Goal: Information Seeking & Learning: Learn about a topic

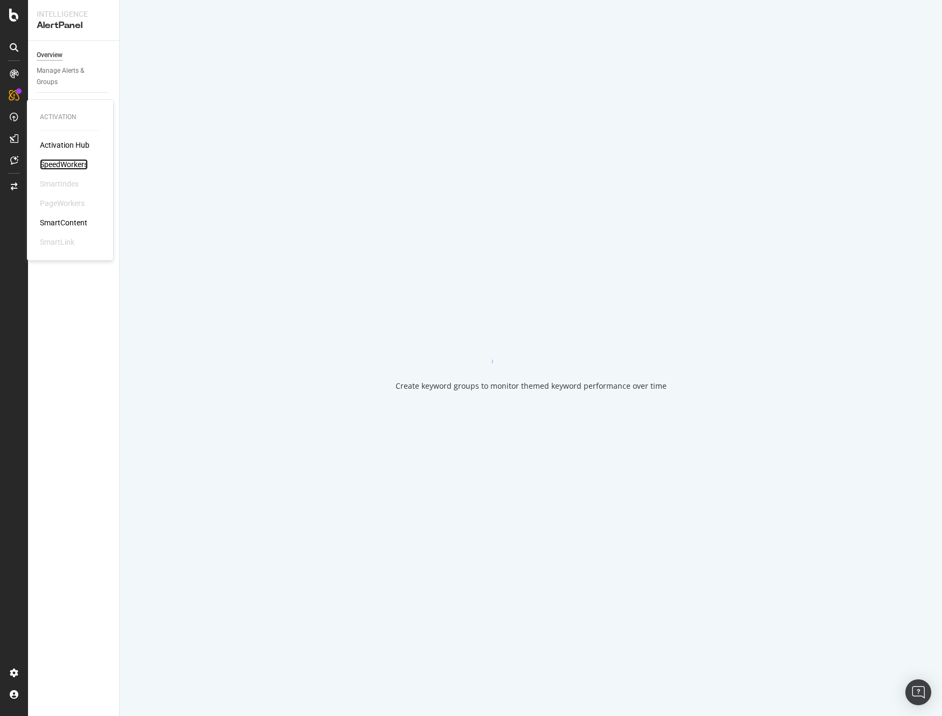
click at [72, 163] on div "SpeedWorkers" at bounding box center [64, 164] width 48 height 11
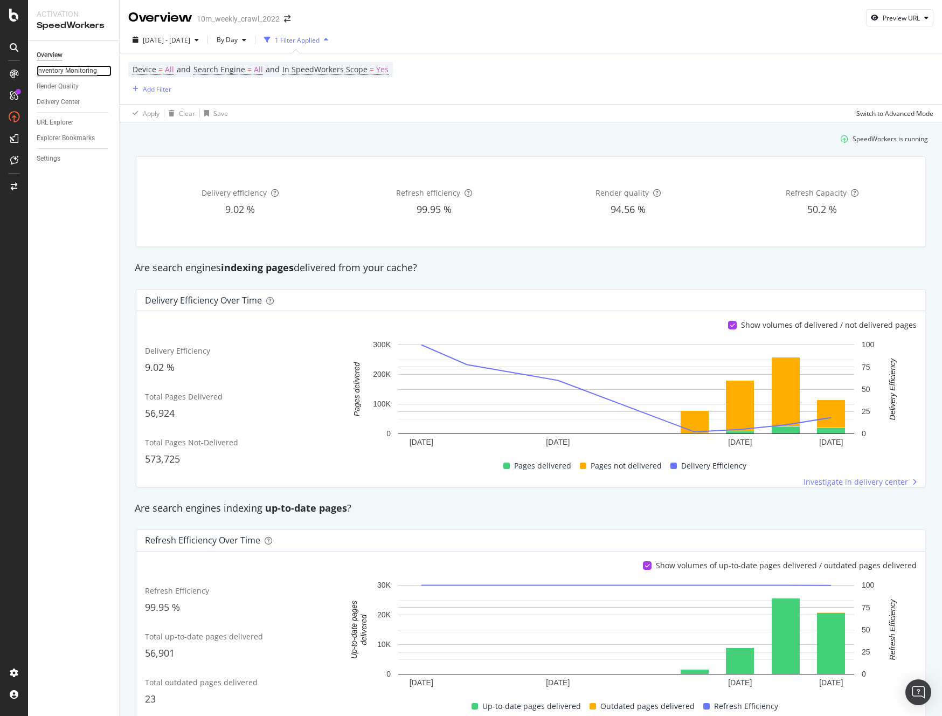
click at [87, 70] on div "Inventory Monitoring" at bounding box center [67, 70] width 60 height 11
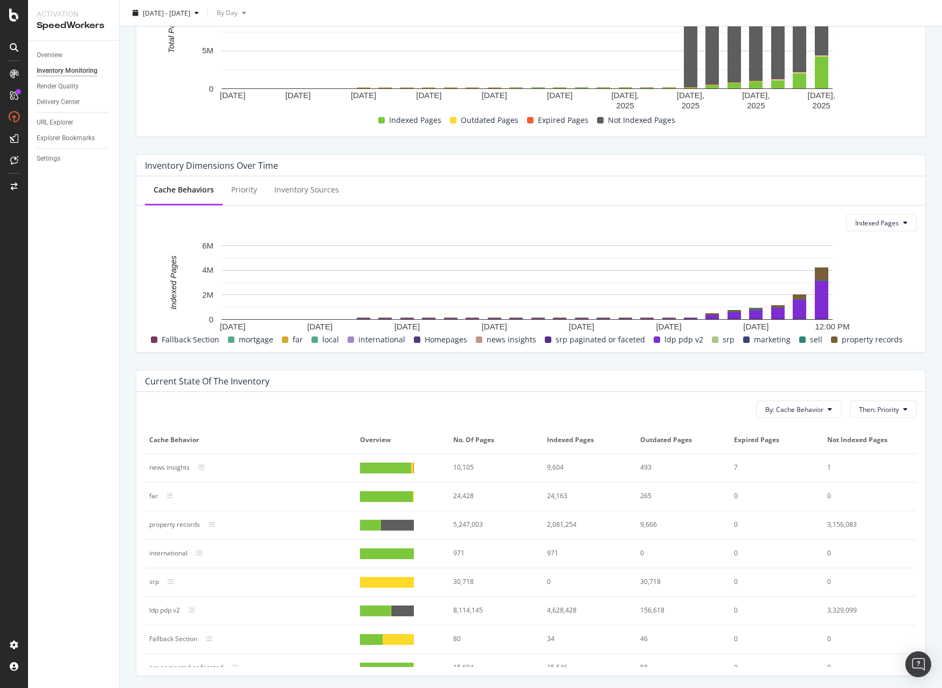
scroll to position [207, 0]
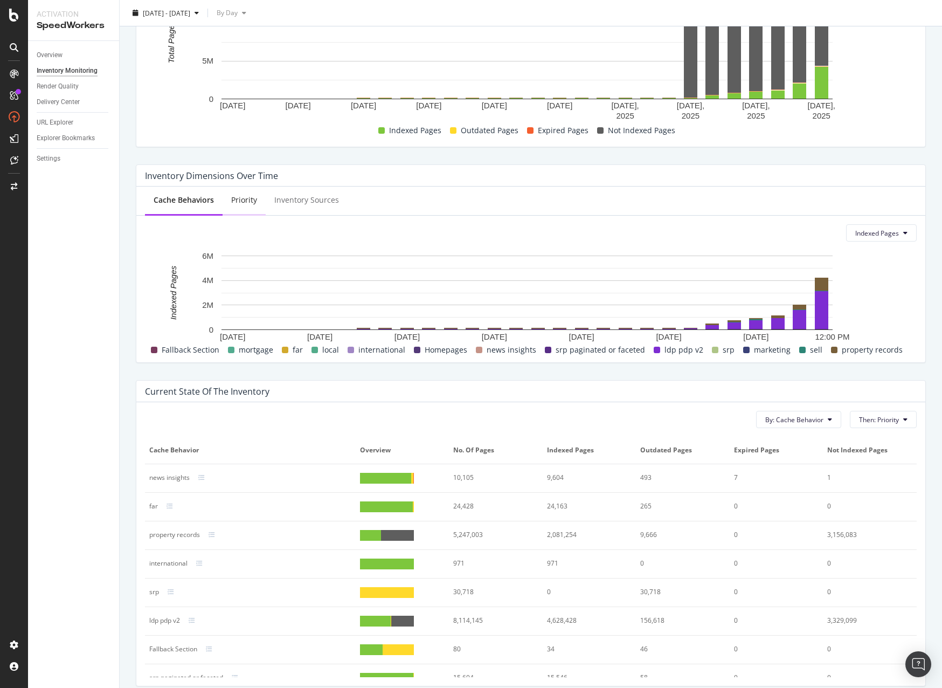
click at [245, 201] on div "Priority" at bounding box center [244, 200] width 26 height 11
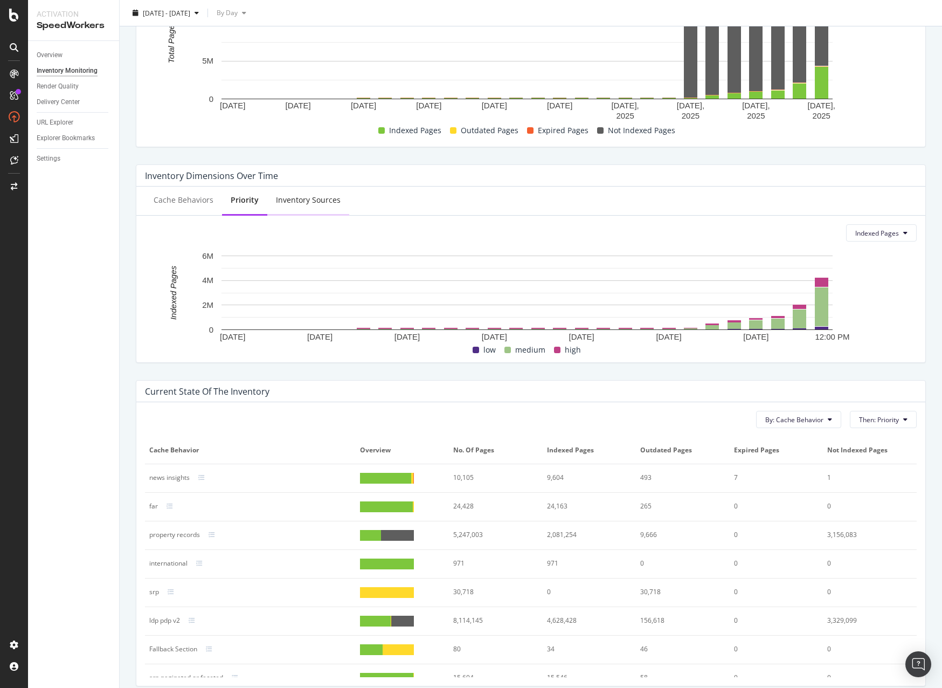
click at [293, 201] on div "Inventory Sources" at bounding box center [308, 200] width 65 height 11
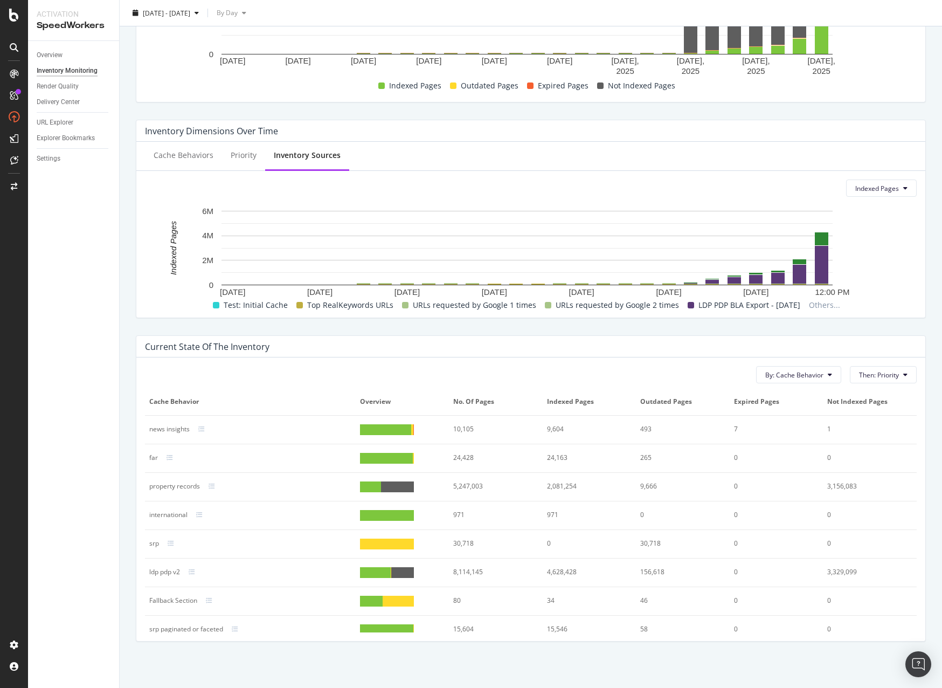
scroll to position [4, 0]
click at [793, 373] on span "By: Cache Behavior" at bounding box center [794, 374] width 58 height 9
click at [693, 381] on div "By: Cache Behavior Then: Priority" at bounding box center [531, 374] width 772 height 17
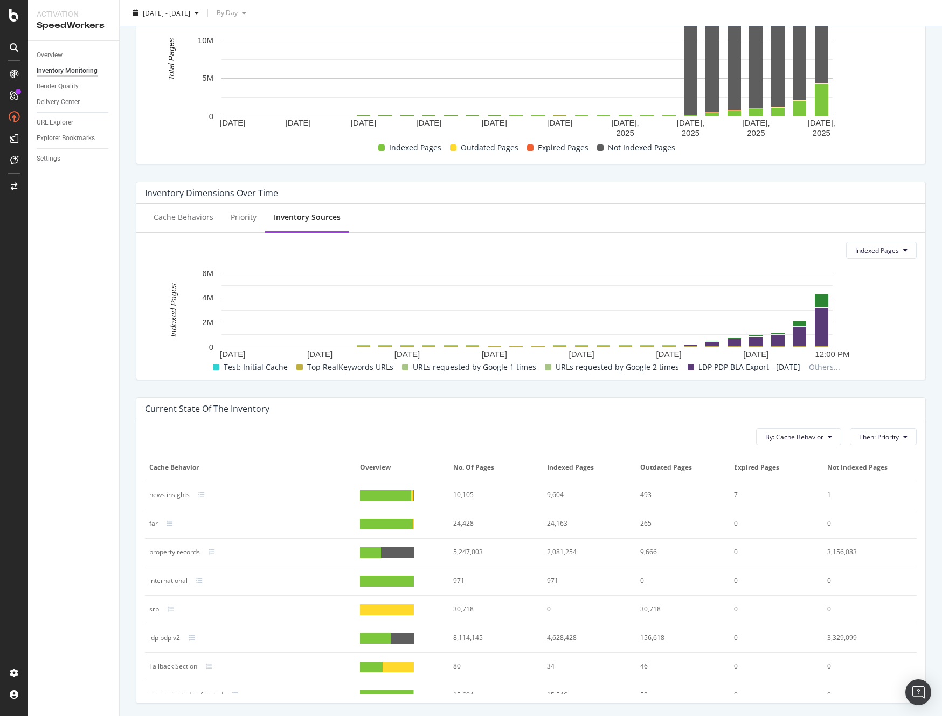
scroll to position [183, 0]
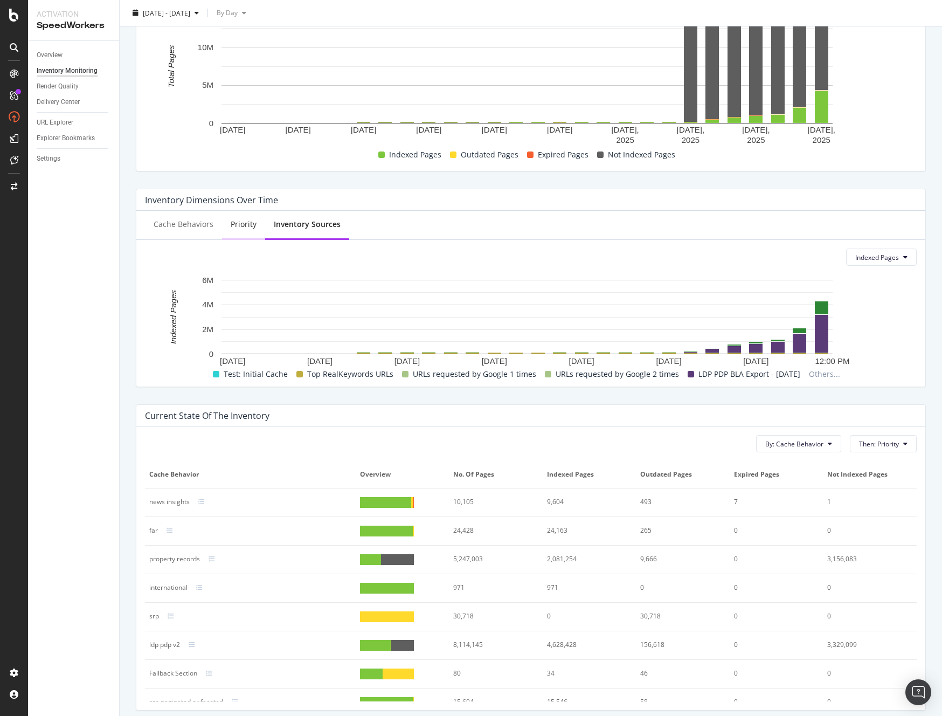
click at [240, 224] on div "Priority" at bounding box center [244, 224] width 26 height 11
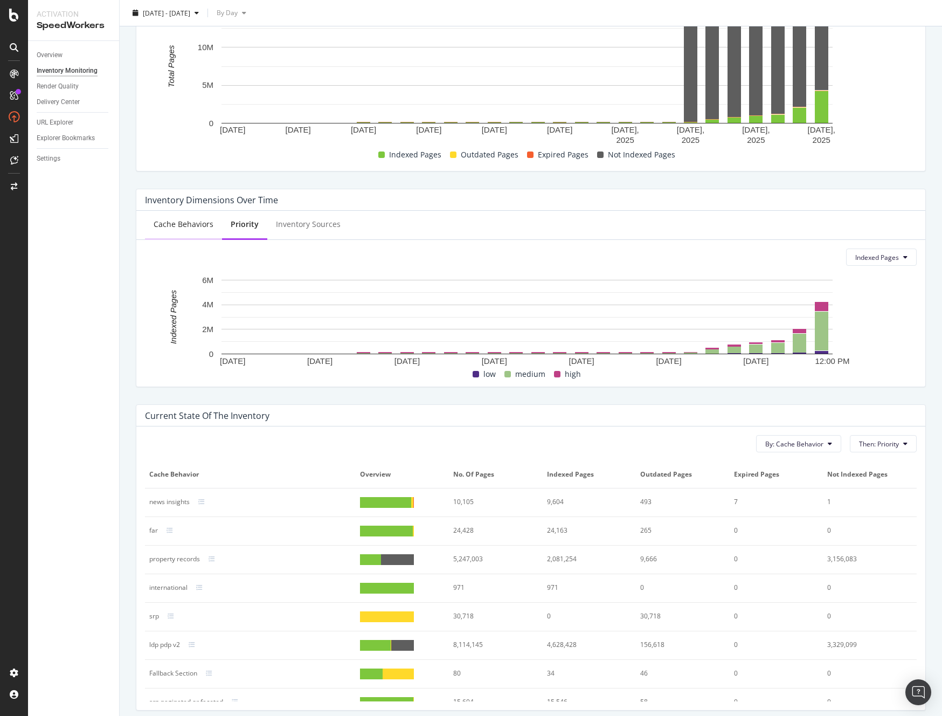
click at [197, 228] on div "Cache Behaviors" at bounding box center [184, 224] width 60 height 11
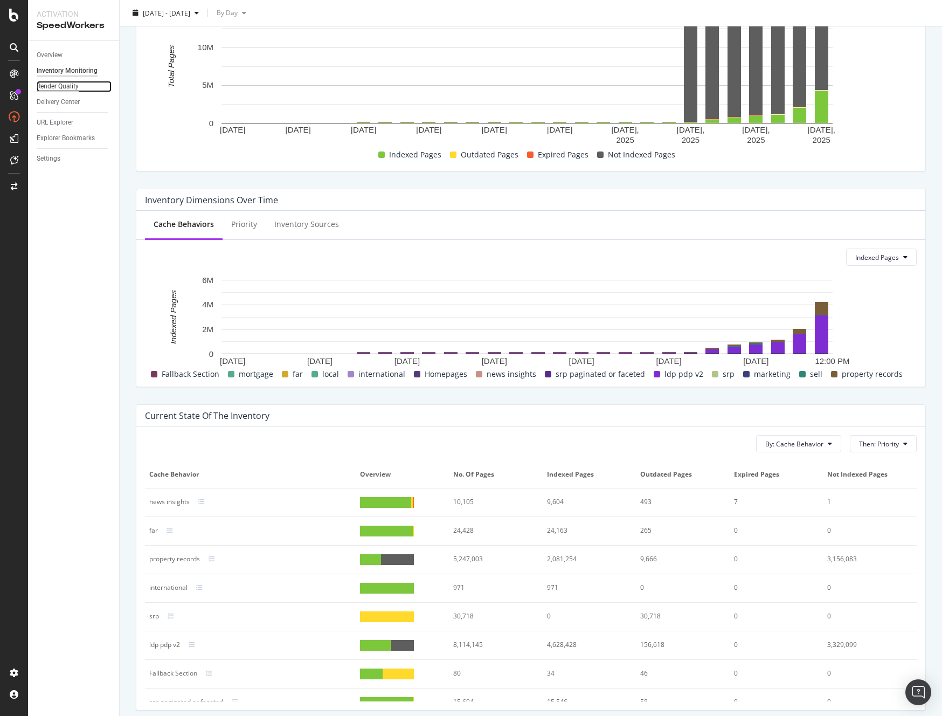
click at [68, 87] on div "Render Quality" at bounding box center [58, 86] width 42 height 11
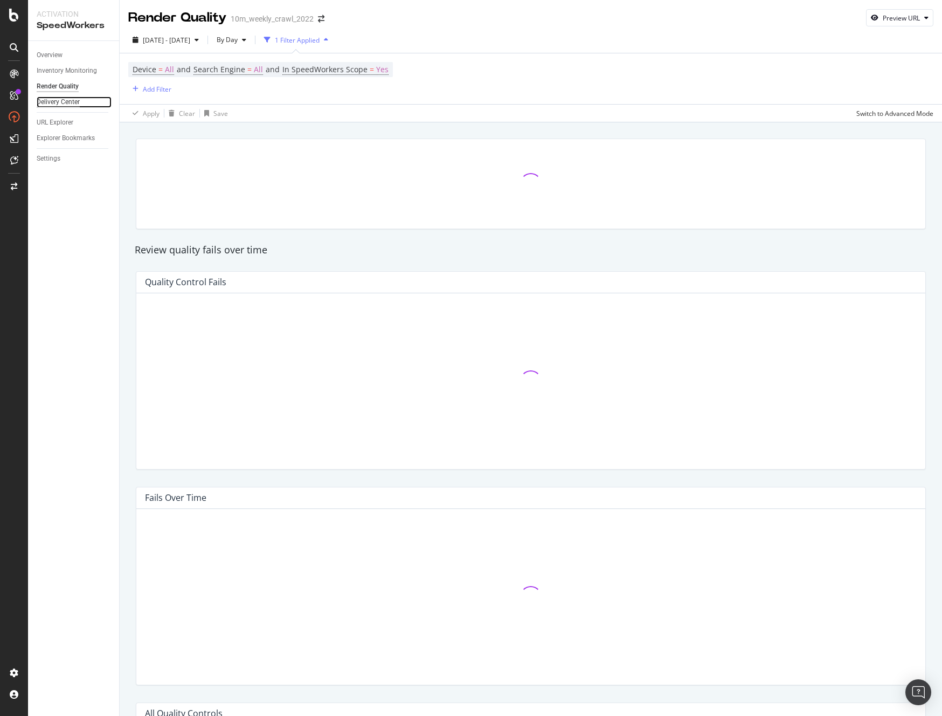
click at [66, 100] on div "Delivery Center" at bounding box center [58, 101] width 43 height 11
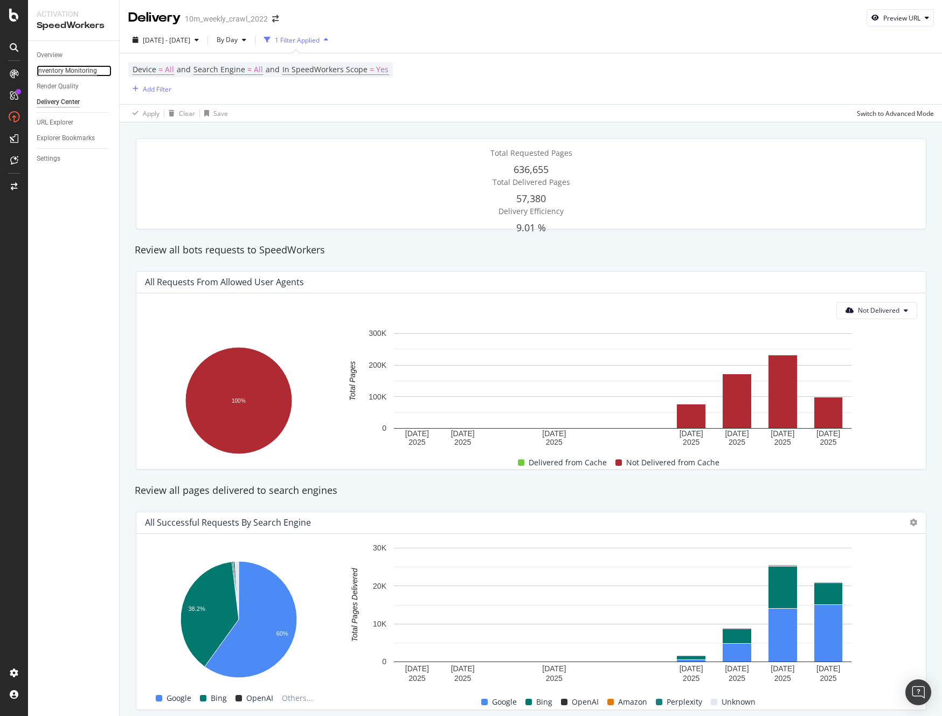
click at [65, 70] on div "Inventory Monitoring" at bounding box center [67, 70] width 60 height 11
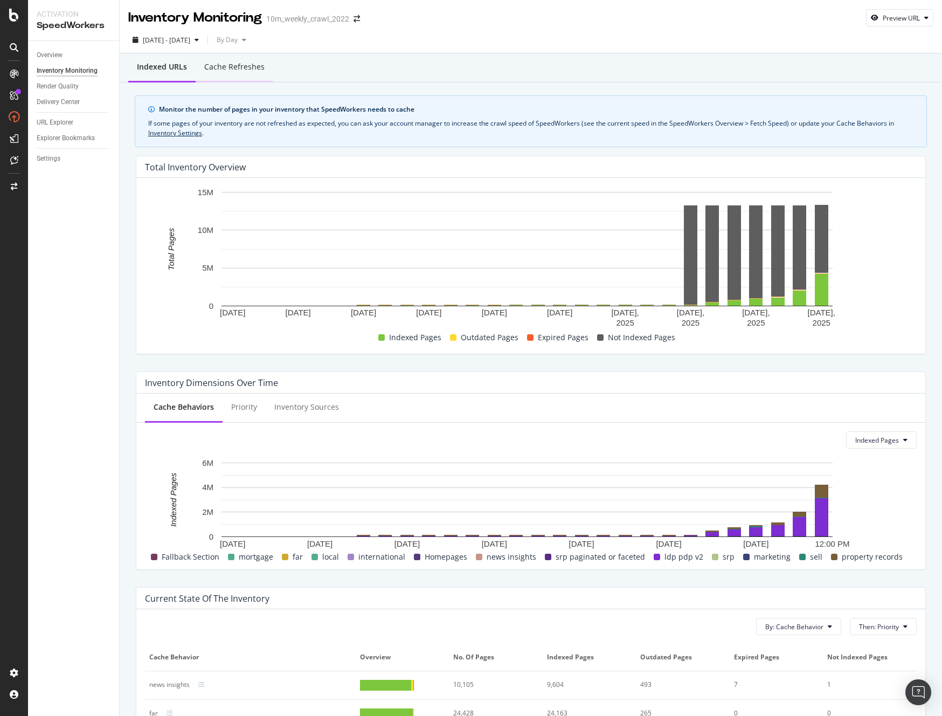
click at [234, 69] on div "Cache refreshes" at bounding box center [234, 66] width 60 height 11
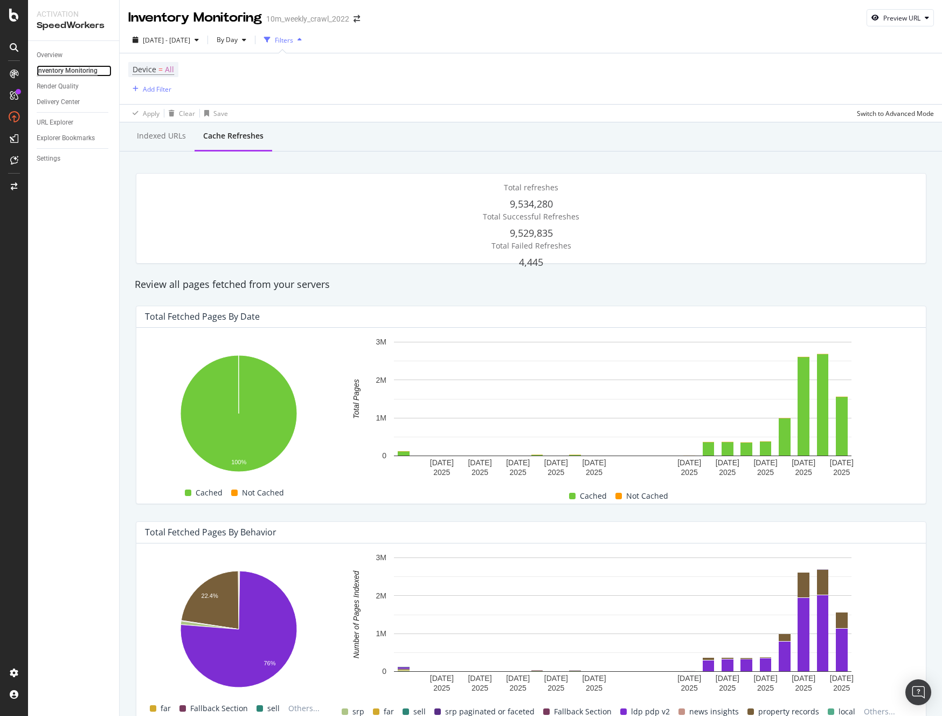
click at [86, 71] on div "Inventory Monitoring" at bounding box center [67, 70] width 61 height 11
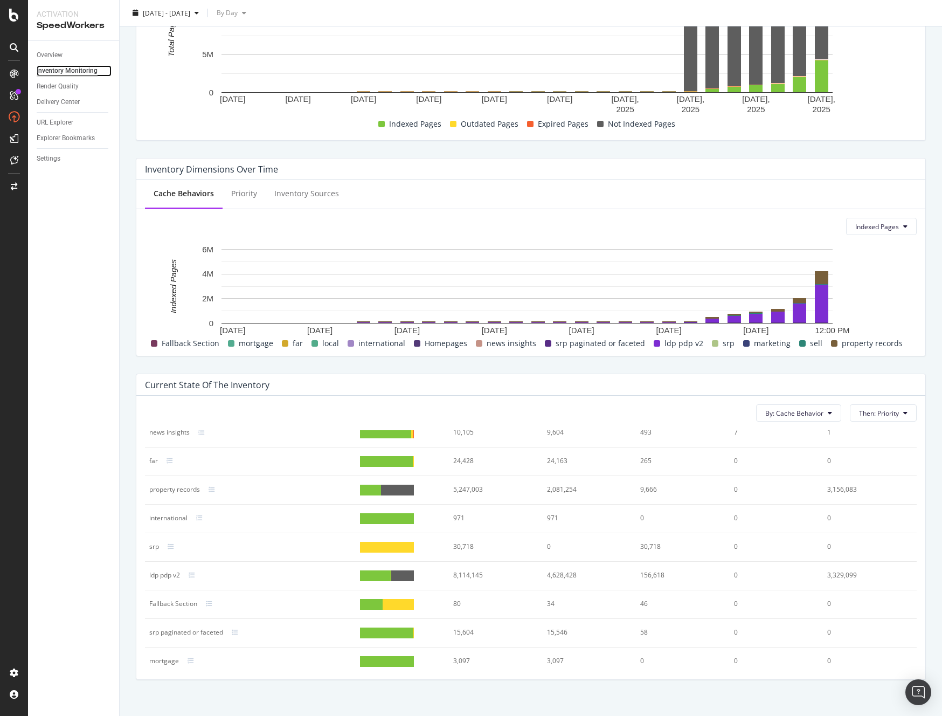
scroll to position [44, 0]
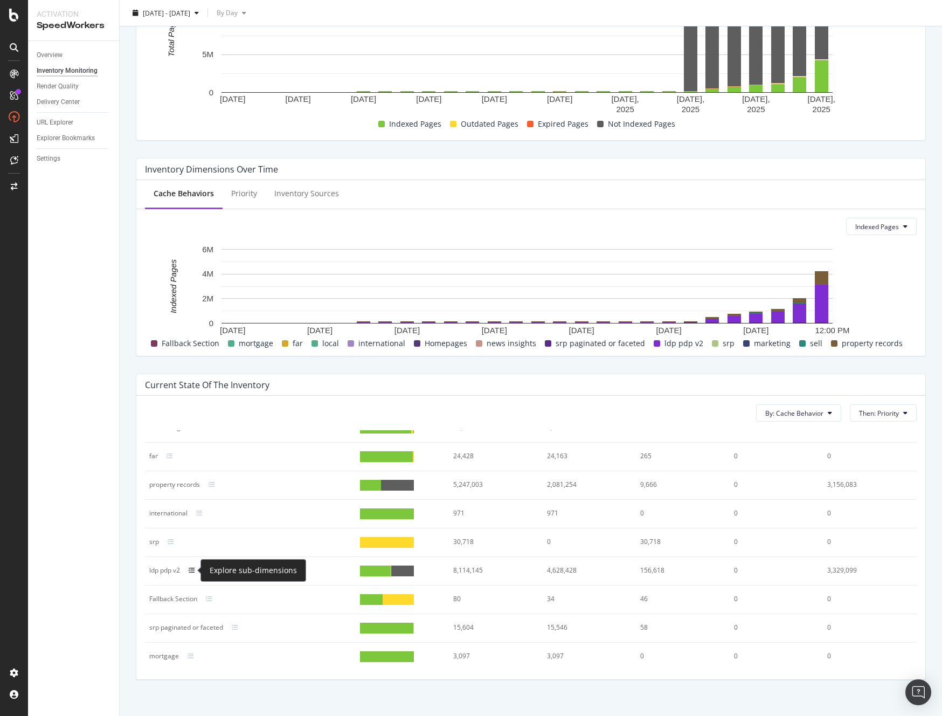
click at [191, 570] on icon at bounding box center [192, 570] width 6 height 6
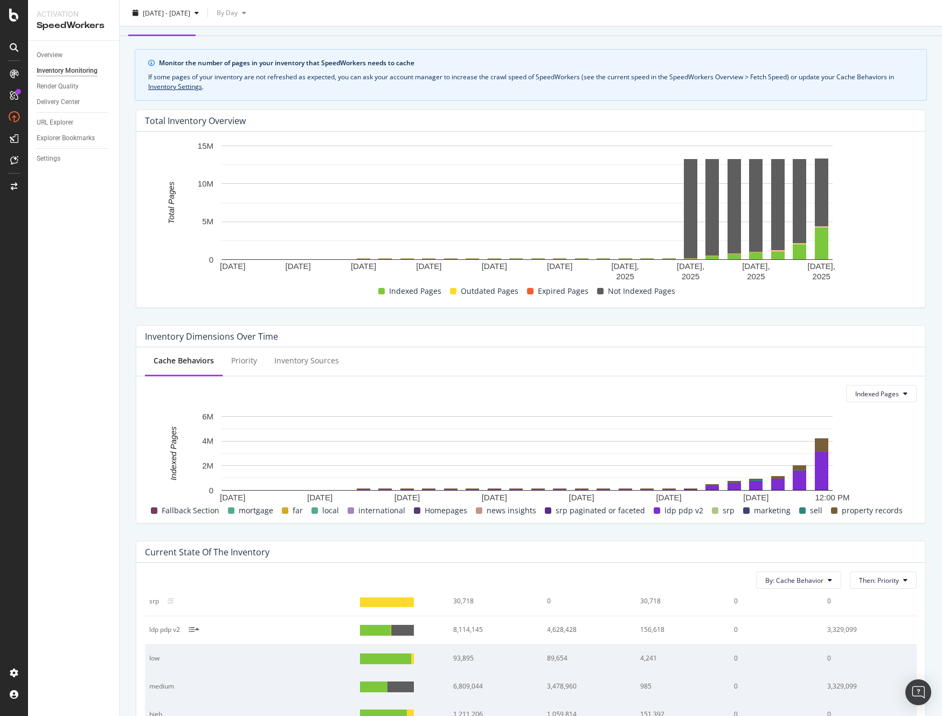
scroll to position [0, 0]
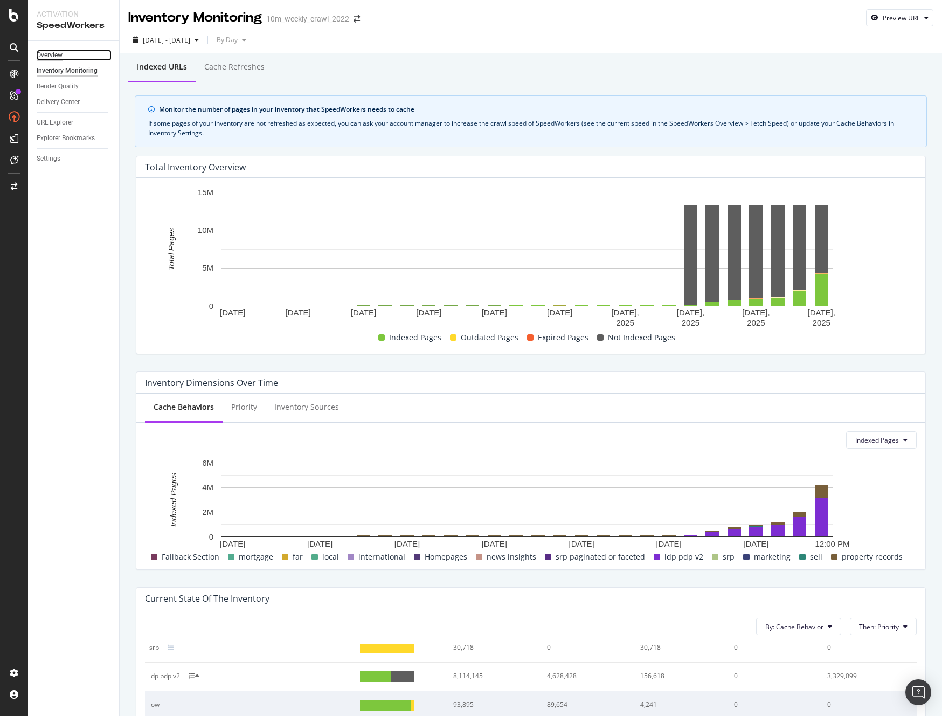
click at [56, 55] on div "Overview" at bounding box center [50, 55] width 26 height 11
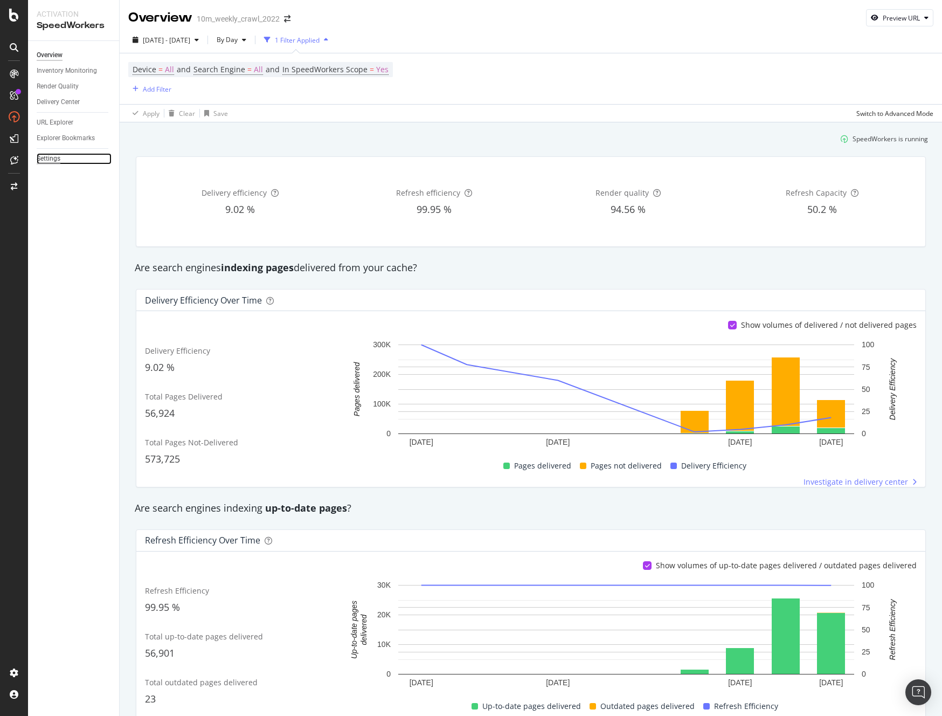
click at [54, 159] on div "Settings" at bounding box center [49, 158] width 24 height 11
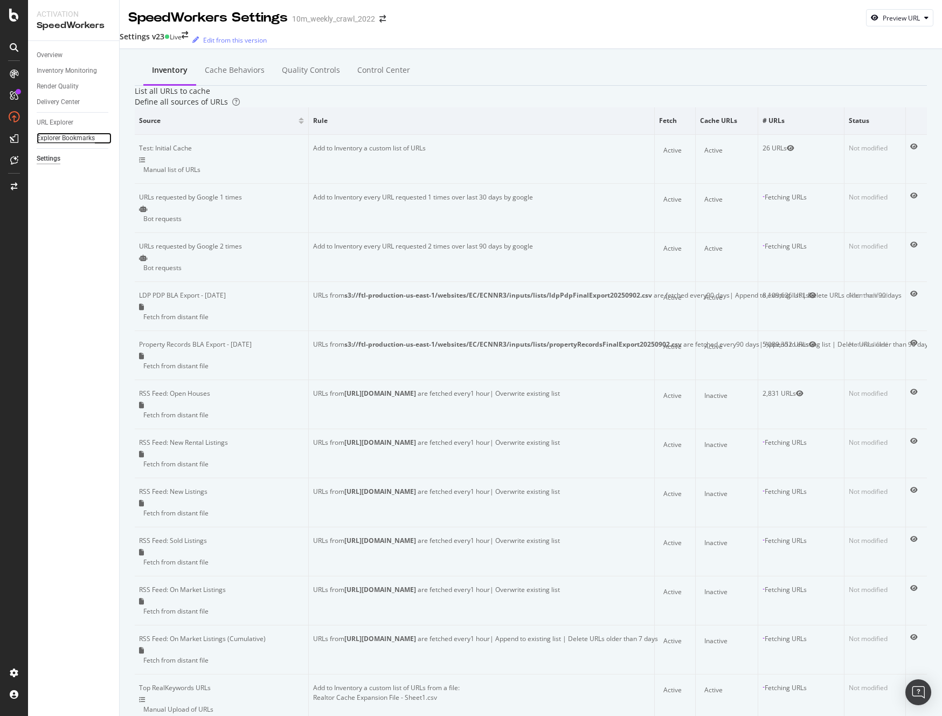
click at [65, 140] on div "Explorer Bookmarks" at bounding box center [66, 138] width 58 height 11
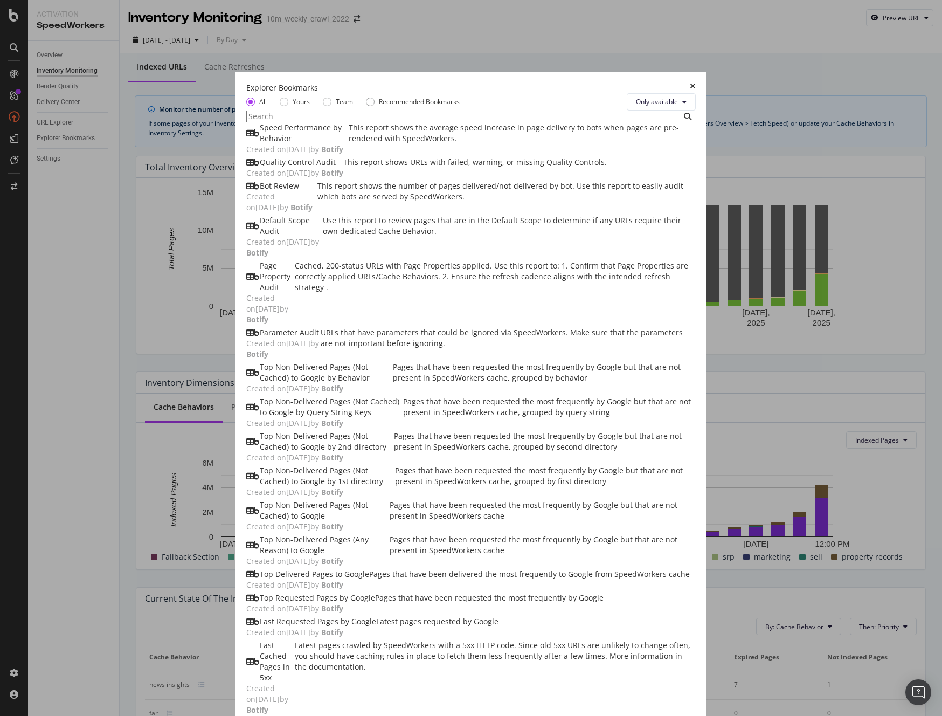
click at [696, 82] on div "Explorer Bookmarks" at bounding box center [471, 87] width 450 height 11
click at [696, 82] on icon "times" at bounding box center [693, 87] width 6 height 11
